Goal: Task Accomplishment & Management: Manage account settings

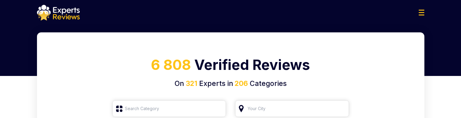
click at [421, 13] on img at bounding box center [422, 13] width 6 height 6
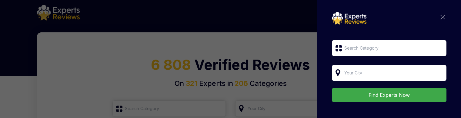
drag, startPoint x: 438, startPoint y: 18, endPoint x: 409, endPoint y: 28, distance: 30.6
click at [441, 18] on img at bounding box center [443, 17] width 5 height 5
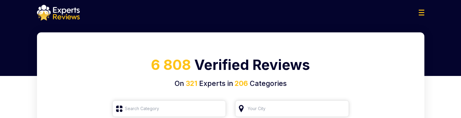
scroll to position [61, 0]
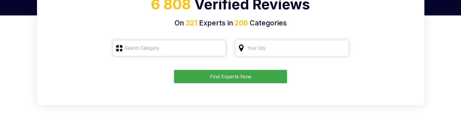
click at [147, 49] on input "search" at bounding box center [169, 48] width 114 height 16
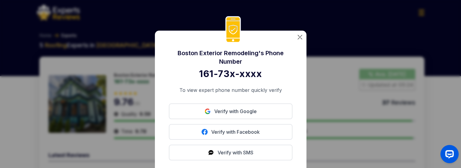
scroll to position [30, 0]
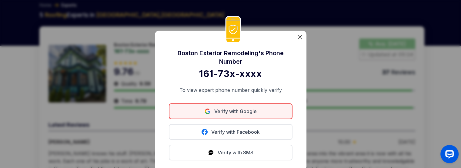
click at [235, 114] on link "Verify with Google" at bounding box center [231, 111] width 124 height 16
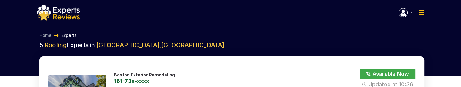
click at [411, 13] on img "button" at bounding box center [412, 13] width 3 height 2
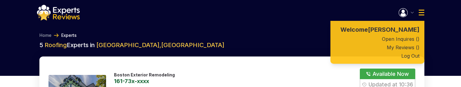
click at [411, 13] on img "button" at bounding box center [412, 13] width 3 height 2
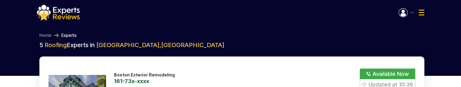
click at [411, 13] on img "button" at bounding box center [412, 13] width 3 height 2
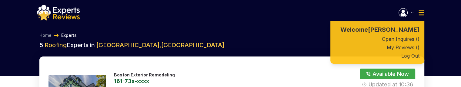
click at [410, 55] on button "Log Out" at bounding box center [377, 56] width 94 height 8
